Goal: Book appointment/travel/reservation

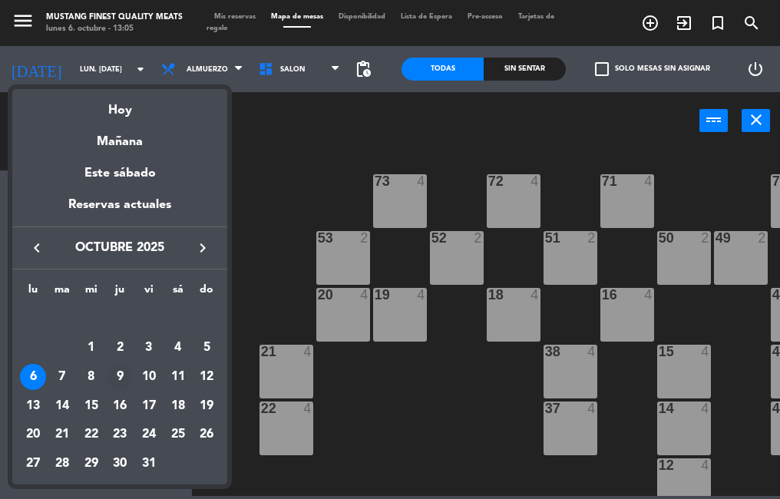
click at [120, 377] on div "9" at bounding box center [120, 377] width 26 height 26
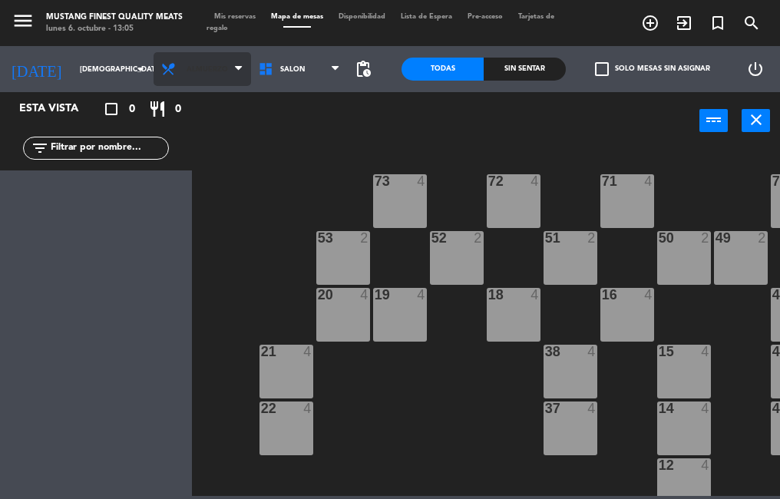
click at [202, 63] on span "Almuerzo" at bounding box center [201, 69] width 97 height 34
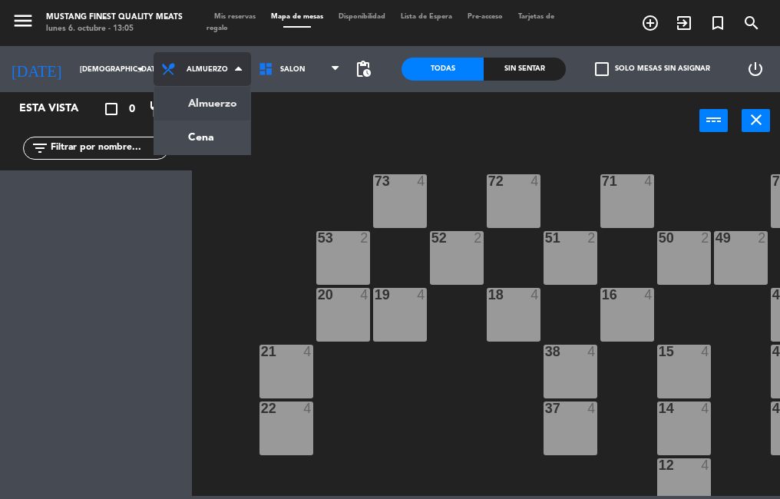
click at [206, 139] on ng-component "menu Mustang Finest Quality Meats lunes 6. octubre - 13:05 Mis reservas Mapa de…" at bounding box center [390, 248] width 780 height 496
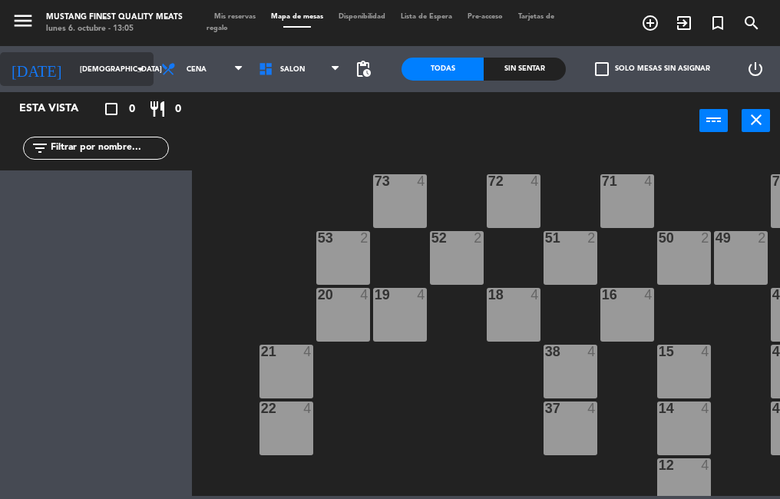
click at [103, 69] on input "[DEMOGRAPHIC_DATA] [DATE]" at bounding box center [122, 70] width 100 height 24
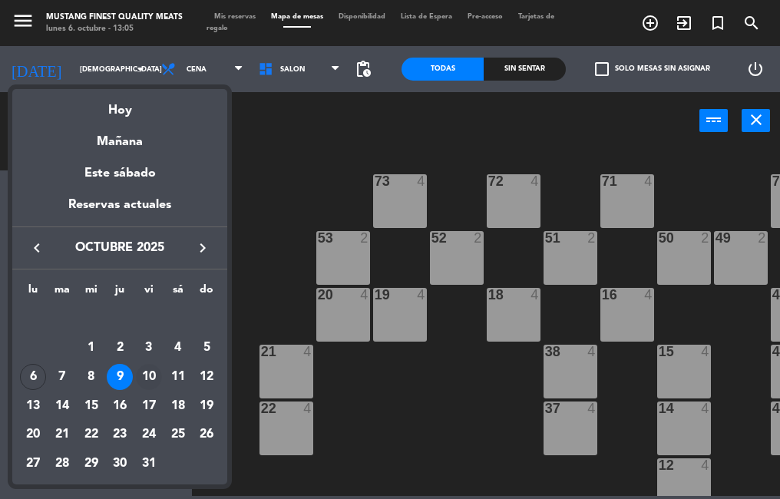
click at [159, 375] on div "10" at bounding box center [149, 377] width 26 height 26
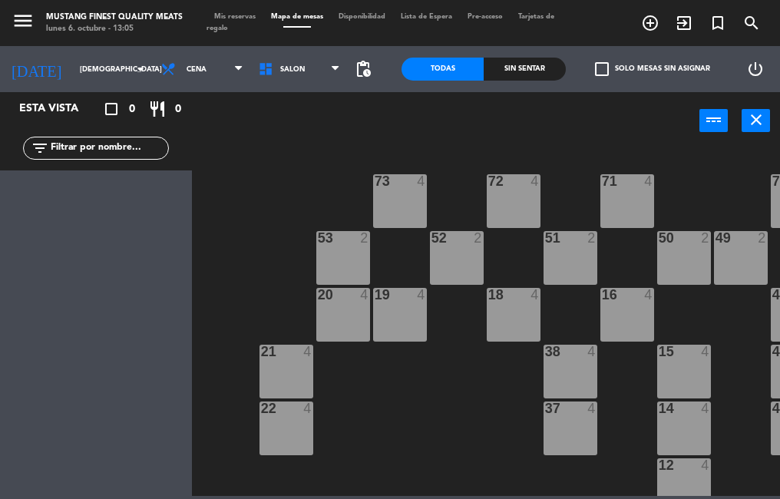
type input "vie. [DATE]"
click at [718, 27] on icon "turned_in_not" at bounding box center [717, 23] width 18 height 18
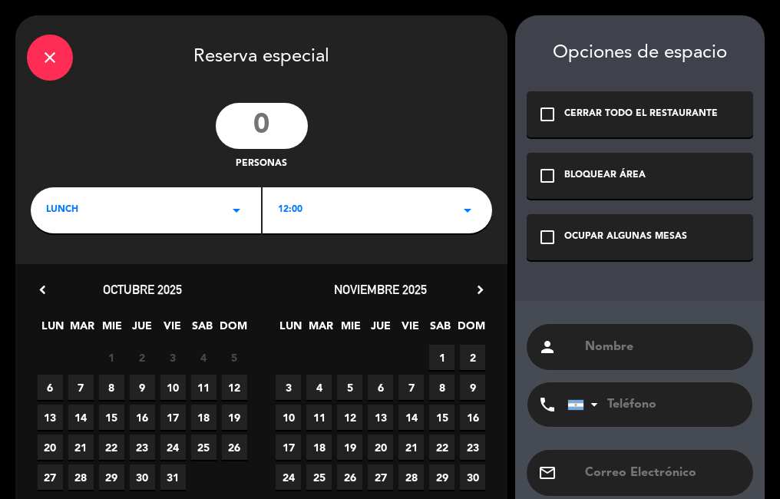
click at [546, 250] on div "check_box_outline_blank OCUPAR ALGUNAS MESAS" at bounding box center [639, 237] width 226 height 46
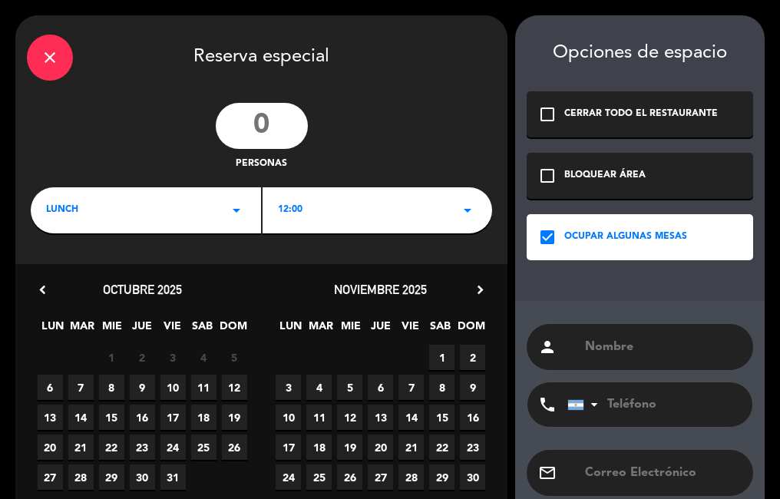
click at [607, 345] on input "text" at bounding box center [662, 346] width 158 height 21
type input "[PERSON_NAME]"
click at [142, 388] on span "9" at bounding box center [142, 387] width 25 height 25
click at [218, 205] on div "LUNCH arrow_drop_down" at bounding box center [146, 210] width 230 height 46
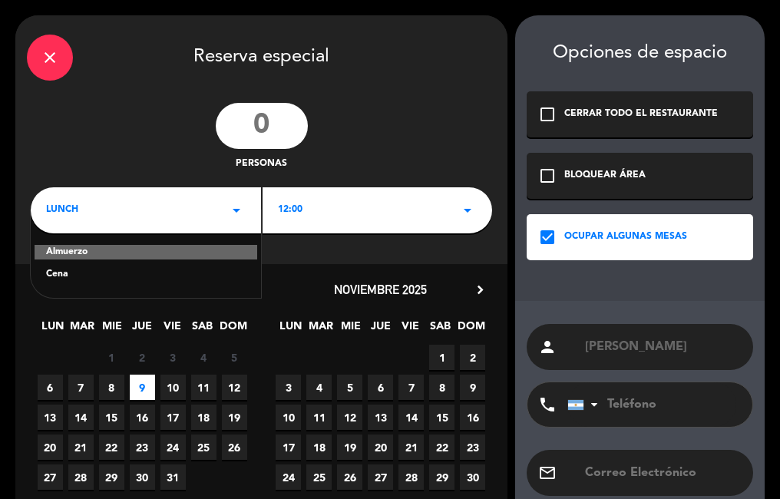
click at [111, 274] on div "Cena" at bounding box center [146, 274] width 200 height 15
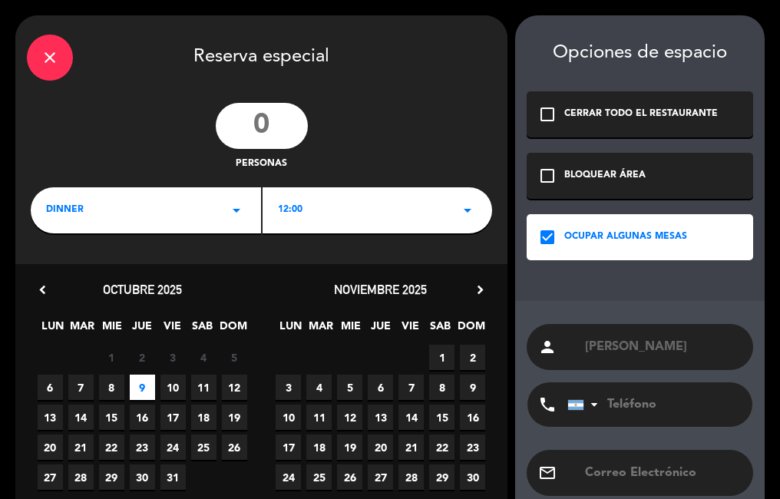
click at [349, 202] on div "12:00 arrow_drop_down" at bounding box center [377, 210] width 230 height 46
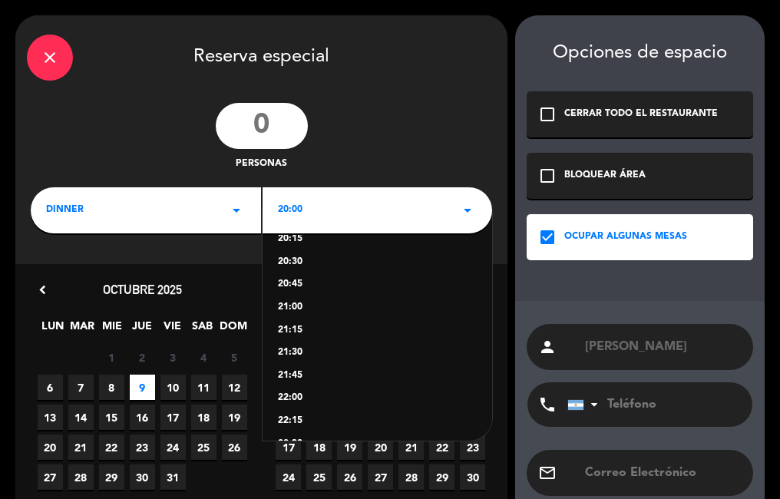
scroll to position [38, 0]
click at [292, 349] on div "21:30" at bounding box center [378, 350] width 200 height 15
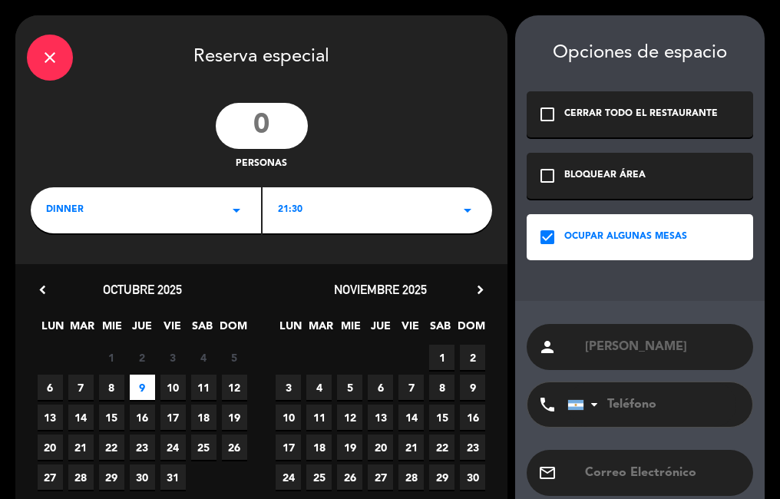
click at [281, 127] on input "number" at bounding box center [262, 126] width 92 height 46
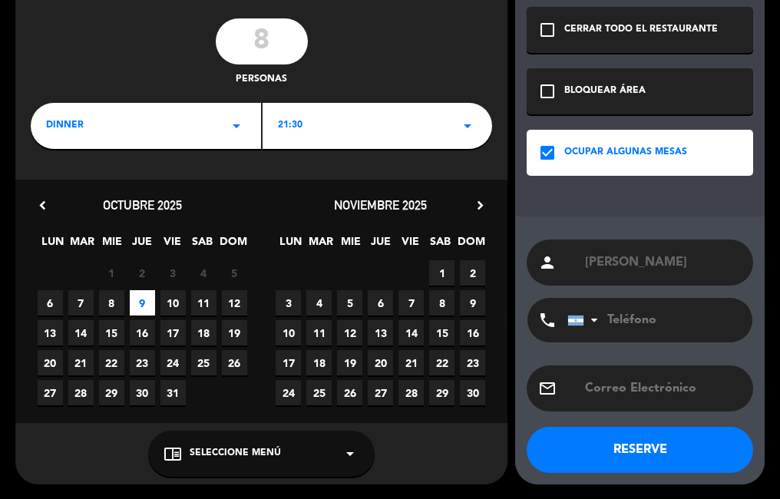
type input "8"
click at [648, 447] on button "RESERVE" at bounding box center [639, 450] width 226 height 46
